Goal: Transaction & Acquisition: Purchase product/service

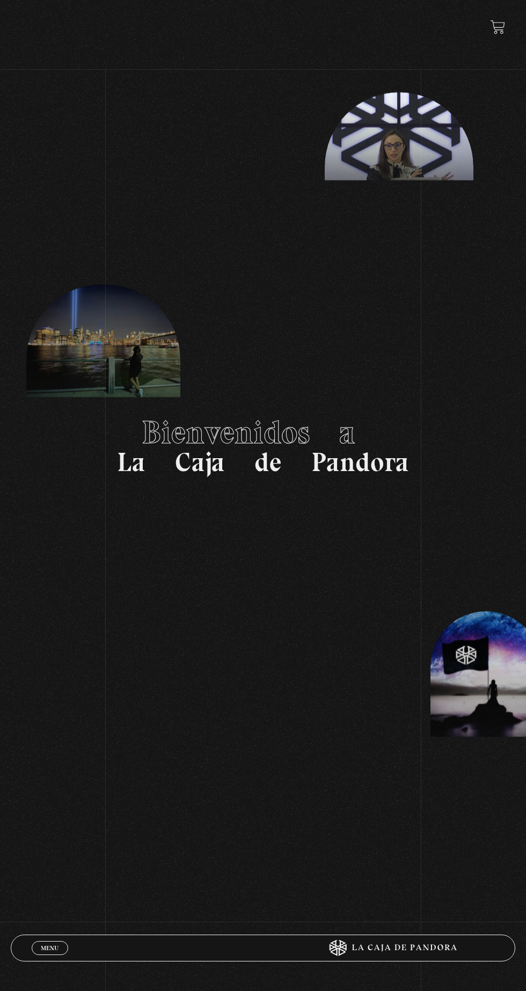
click at [47, 947] on span "Menu" at bounding box center [50, 948] width 18 height 6
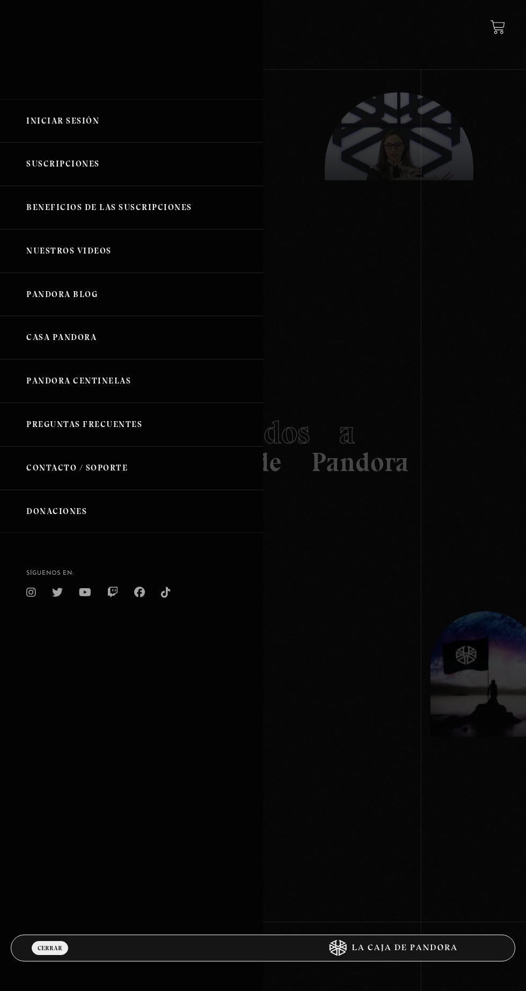
click at [109, 110] on link "Iniciar Sesión" at bounding box center [131, 121] width 263 height 44
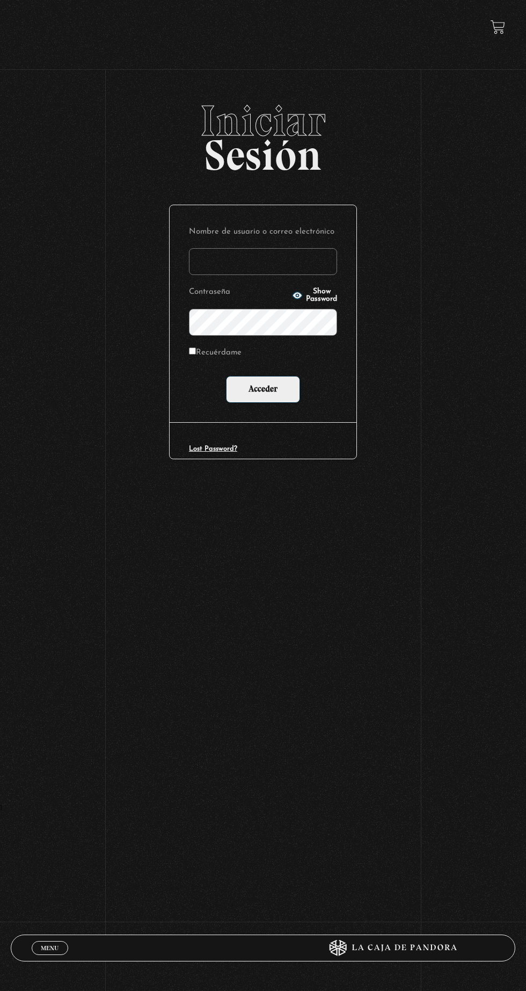
click at [272, 240] on label "Nombre de usuario o correo electrónico" at bounding box center [263, 233] width 148 height 16
click at [272, 248] on input "Nombre de usuario o correo electrónico" at bounding box center [263, 261] width 148 height 27
click at [279, 270] on input "Nombre de usuario o correo electrónico" at bounding box center [263, 261] width 148 height 27
type input "[EMAIL_ADDRESS][DOMAIN_NAME]"
click at [226, 376] on input "Acceder" at bounding box center [263, 389] width 74 height 27
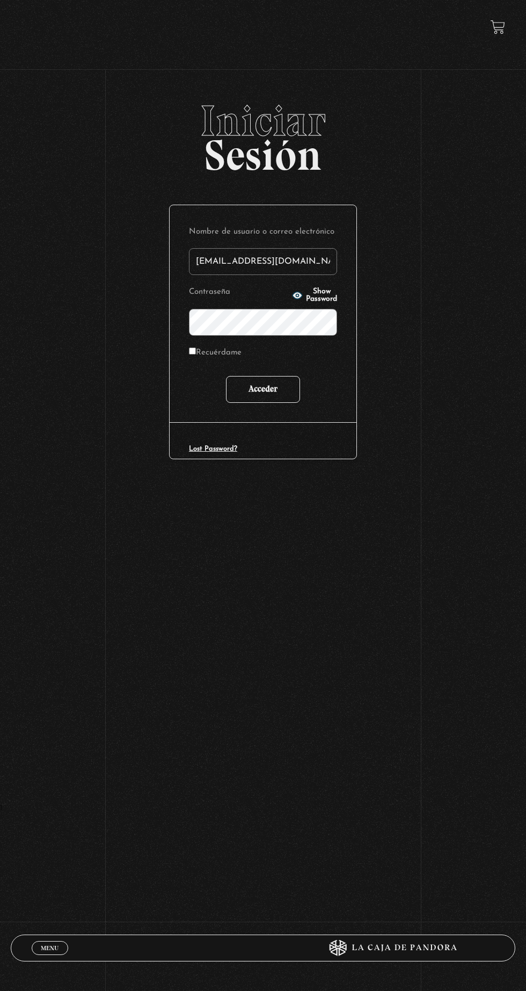
click at [274, 396] on input "Acceder" at bounding box center [263, 389] width 74 height 27
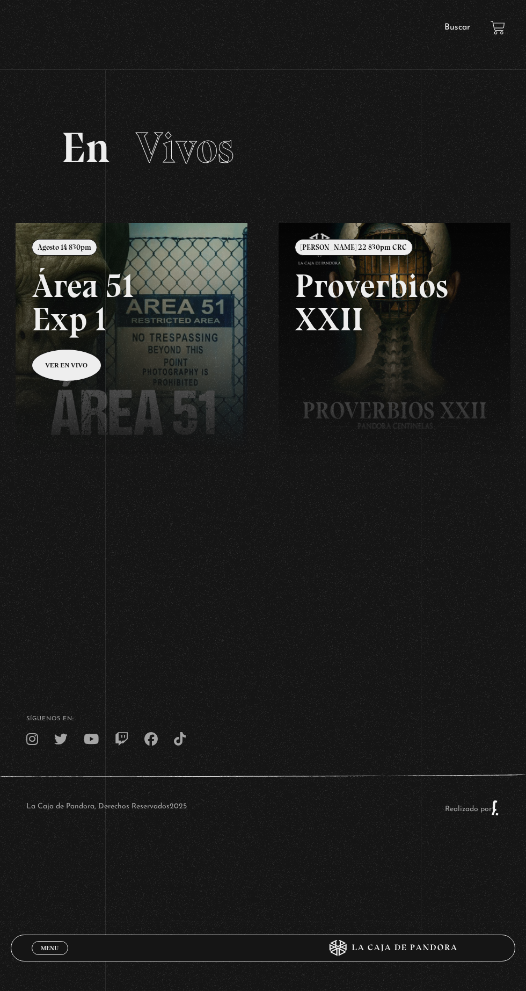
click at [122, 350] on link at bounding box center [279, 718] width 526 height 991
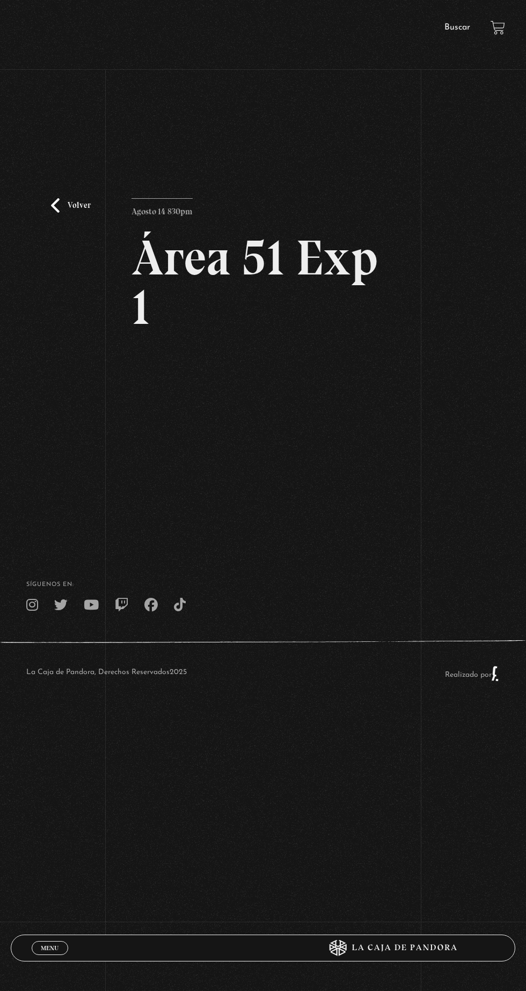
click at [399, 394] on div "Volver Agosto 14 830pm Área 51 Exp 1" at bounding box center [263, 308] width 526 height 418
click at [31, 242] on div "Volver Agosto 14 830pm Área 51 Exp 1" at bounding box center [263, 308] width 526 height 418
click at [72, 213] on link "Volver" at bounding box center [71, 205] width 40 height 15
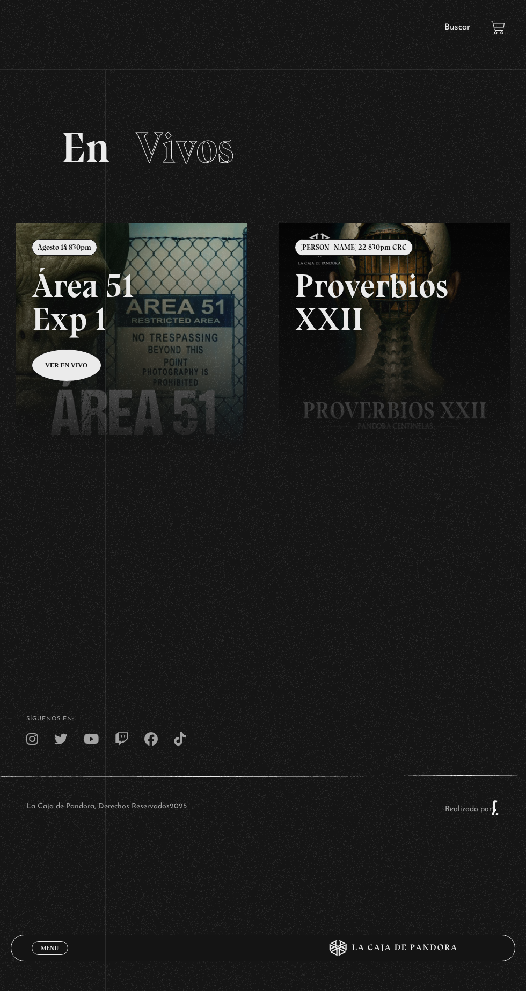
click at [155, 346] on link at bounding box center [279, 718] width 526 height 991
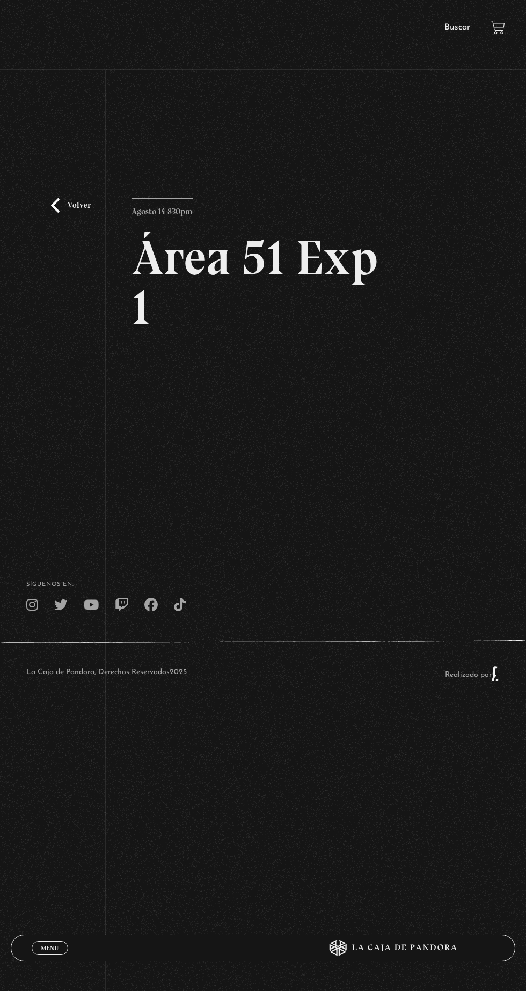
click at [80, 213] on link "Volver" at bounding box center [71, 205] width 40 height 15
